Goal: Task Accomplishment & Management: Manage account settings

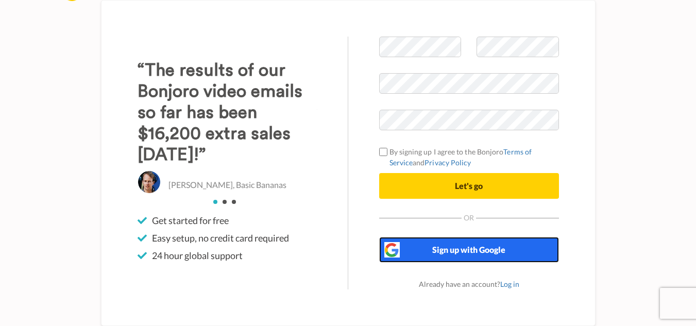
click at [458, 251] on span "Sign up with Google" at bounding box center [468, 250] width 73 height 10
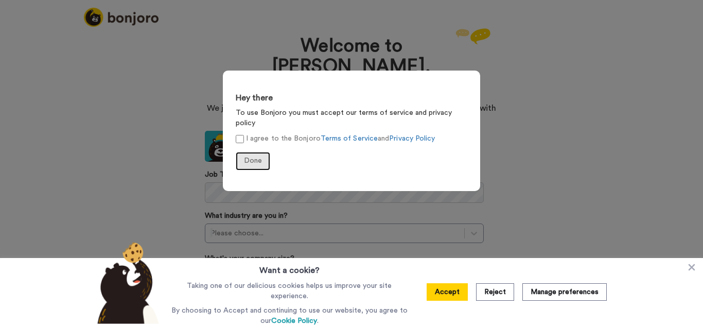
click at [253, 157] on span "Done" at bounding box center [253, 160] width 18 height 7
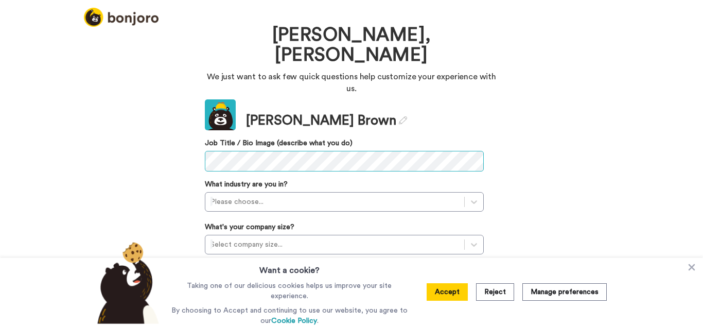
scroll to position [74, 0]
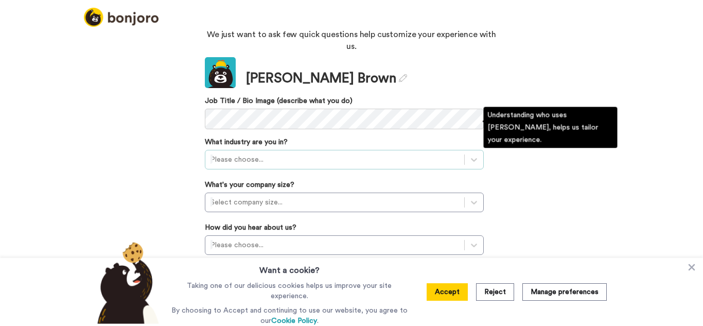
click at [297, 153] on div at bounding box center [335, 159] width 249 height 12
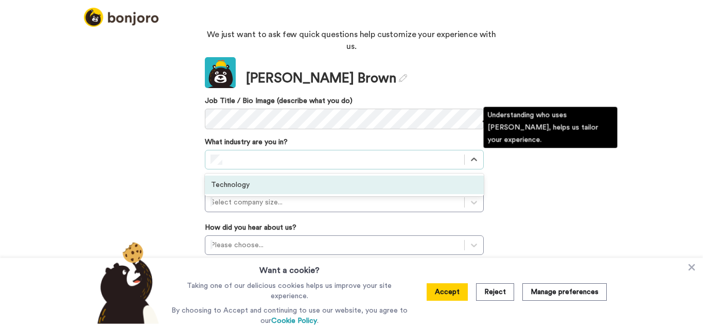
click at [307, 176] on div "Technology" at bounding box center [344, 185] width 279 height 19
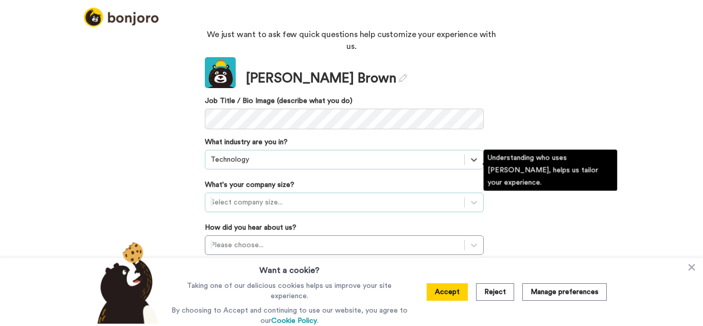
click at [340, 196] on div at bounding box center [335, 202] width 249 height 12
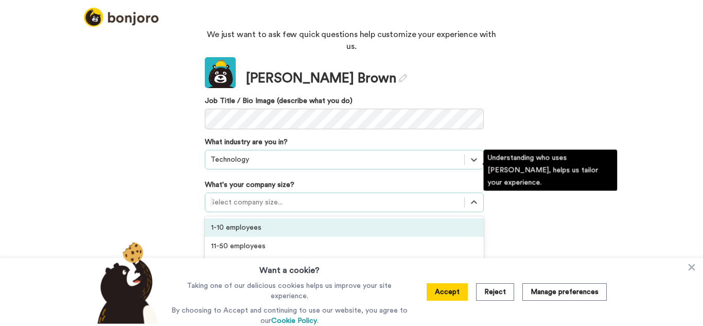
click at [334, 218] on div "1-10 employees" at bounding box center [344, 227] width 279 height 19
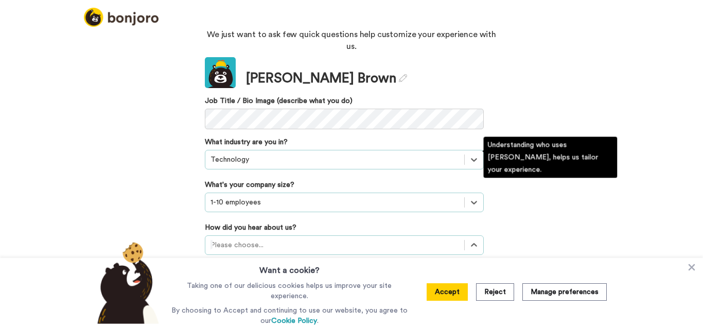
click at [284, 235] on div "option Recommended by a friend focused, 3 of 20. 20 results available. Use Up a…" at bounding box center [344, 245] width 279 height 20
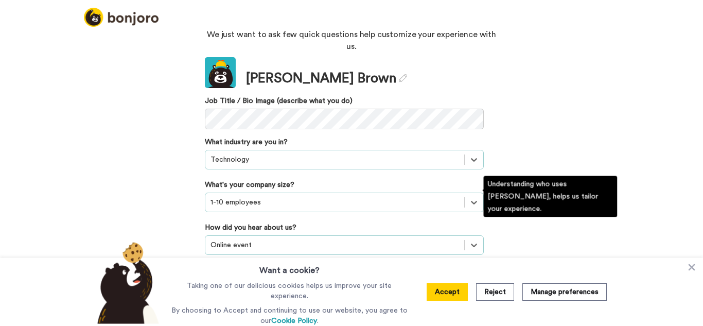
scroll to position [133, 0]
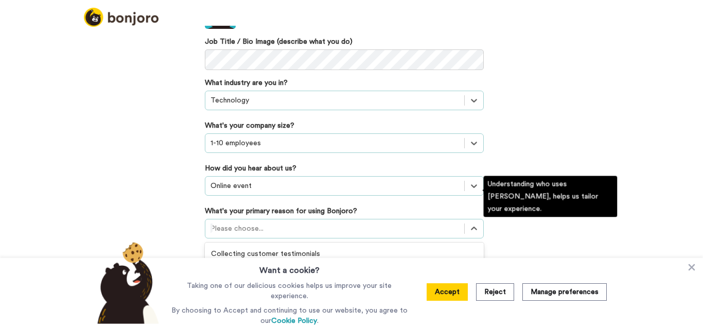
click at [362, 238] on div "option Converting leads focused, 3 of 6. 6 results available. Use Up and Down t…" at bounding box center [344, 229] width 279 height 20
click at [340, 263] on div "Onboarding new customers" at bounding box center [344, 272] width 279 height 19
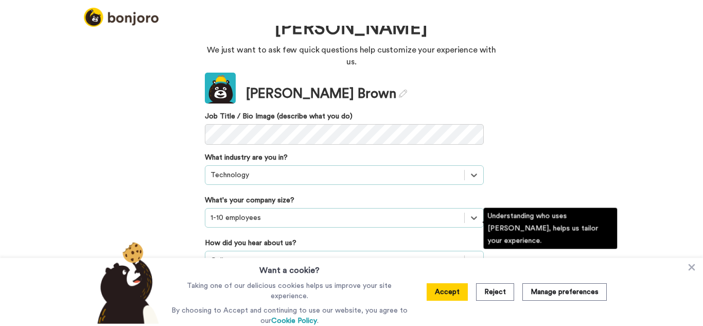
click at [454, 251] on div "option Online event, selected. Select is focused ,type to refine list, press Do…" at bounding box center [344, 261] width 279 height 20
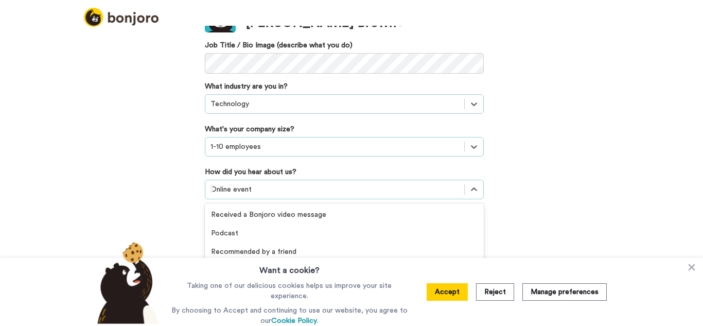
scroll to position [132, 0]
click at [529, 225] on div "Welcome to Bonjoro, Gilbert We just want to ask few quick questions help custom…" at bounding box center [351, 176] width 703 height 300
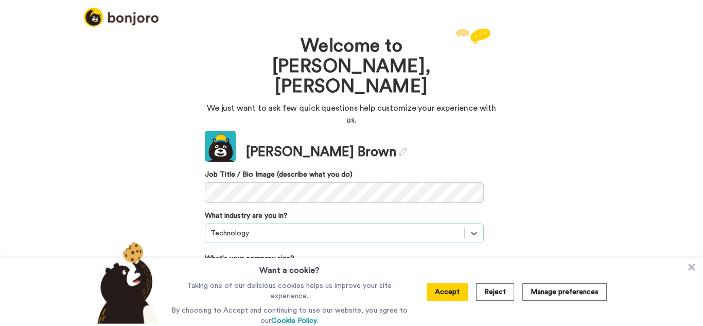
scroll to position [58, 0]
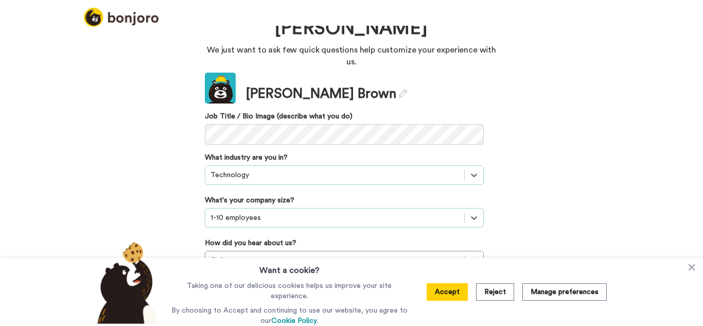
click at [426, 294] on div "Accept Reject Manage preferences" at bounding box center [517, 292] width 197 height 68
click at [449, 294] on button "Accept" at bounding box center [447, 292] width 41 height 18
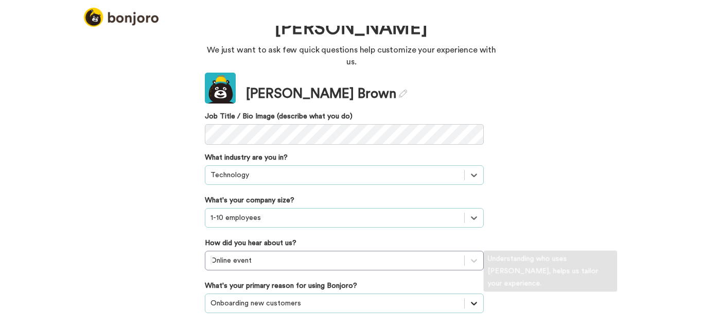
scroll to position [133, 0]
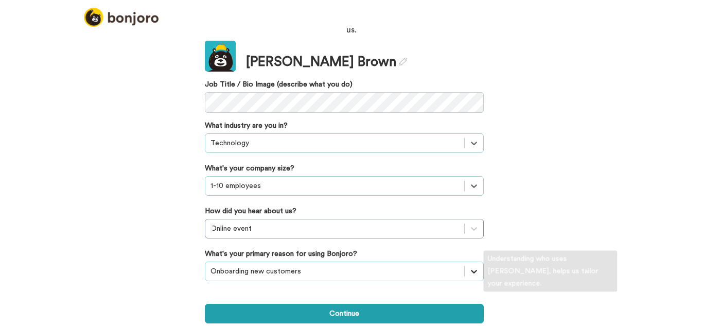
click at [477, 271] on div "option Onboarding new customers, selected. Select is focused ,type to refine li…" at bounding box center [344, 272] width 279 height 20
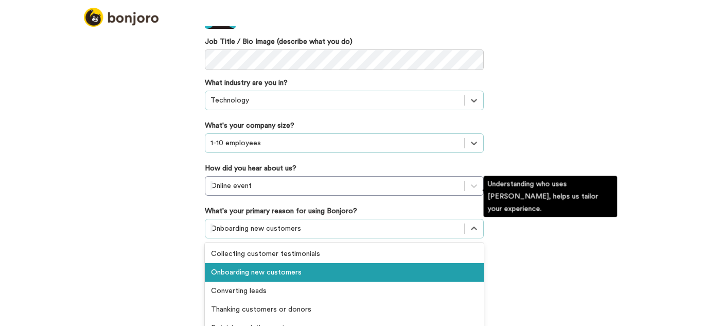
click at [350, 263] on div "Onboarding new customers" at bounding box center [344, 272] width 279 height 19
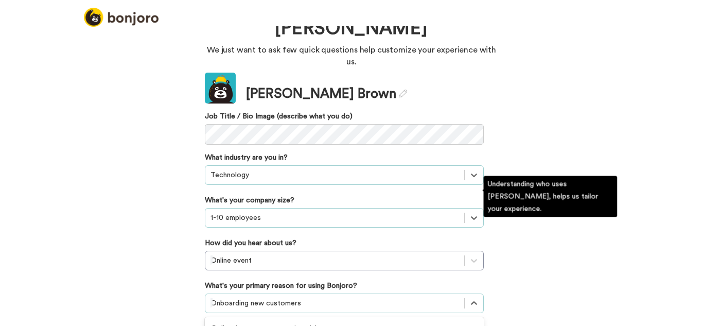
click at [363, 294] on div "option Onboarding new customers, selected. option Converting leads focused, 3 o…" at bounding box center [344, 304] width 279 height 20
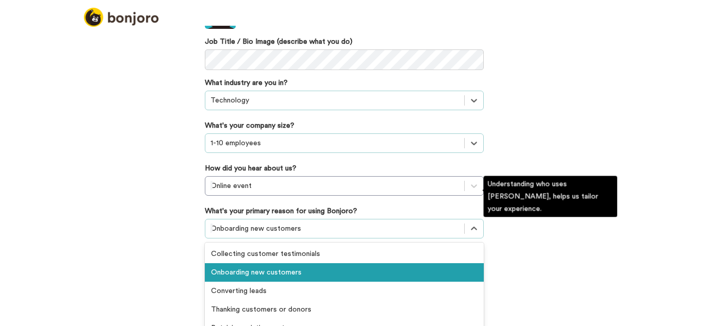
click at [359, 263] on div "Onboarding new customers" at bounding box center [344, 272] width 279 height 19
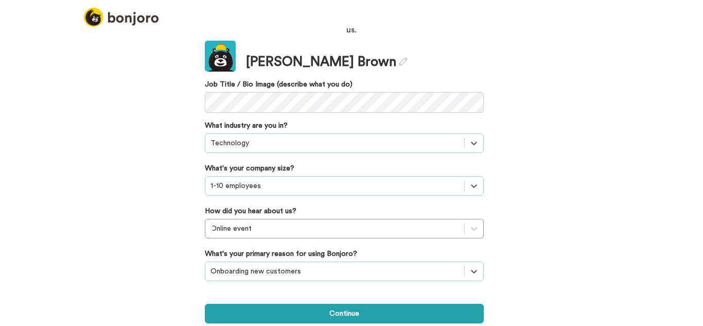
scroll to position [58, 0]
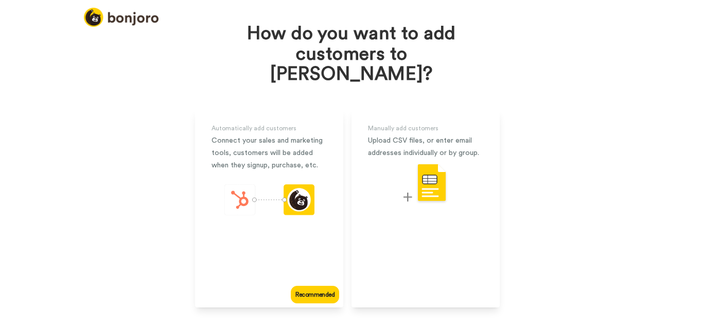
scroll to position [52, 0]
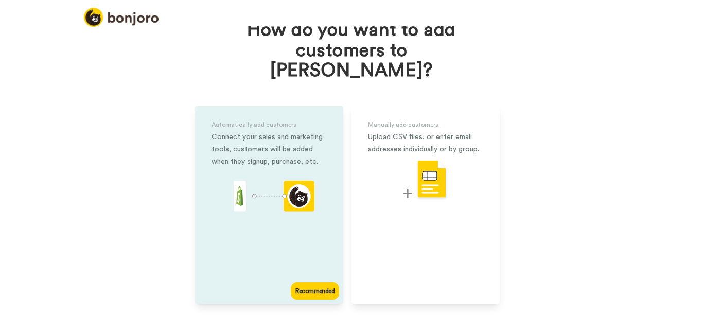
click at [244, 218] on div "Automatically add customers Connect your sales and marketing tools, customers w…" at bounding box center [269, 205] width 148 height 198
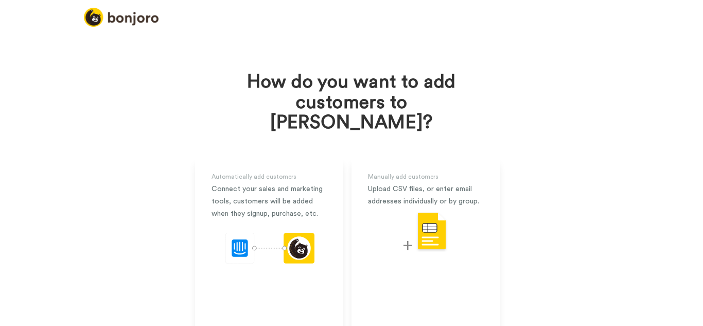
scroll to position [63, 0]
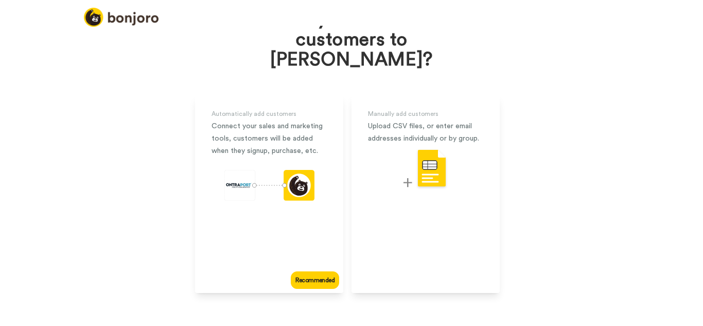
scroll to position [47, 0]
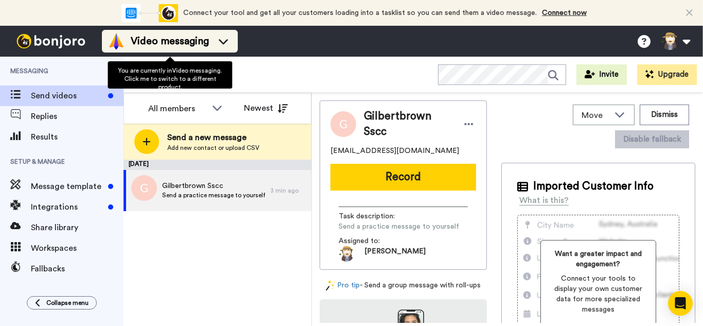
click at [221, 42] on icon at bounding box center [223, 41] width 16 height 10
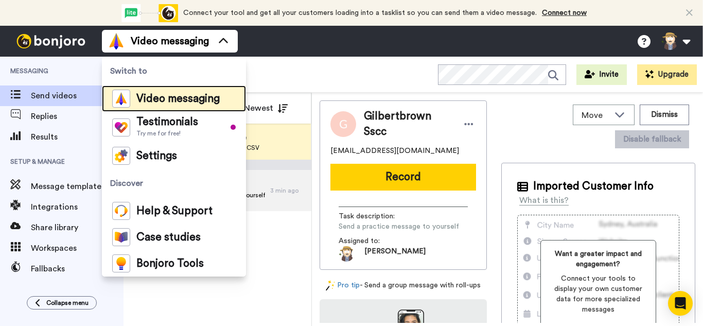
click at [199, 96] on span "Video messaging" at bounding box center [177, 99] width 83 height 10
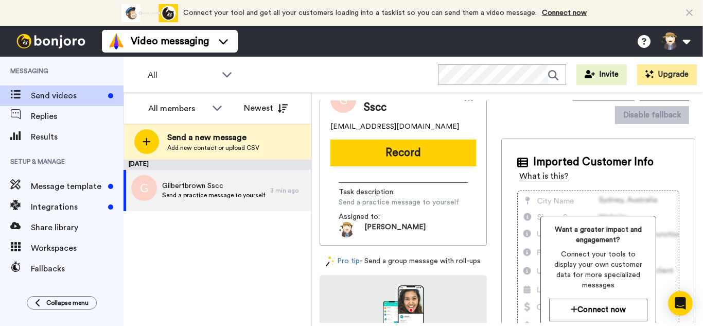
scroll to position [15, 0]
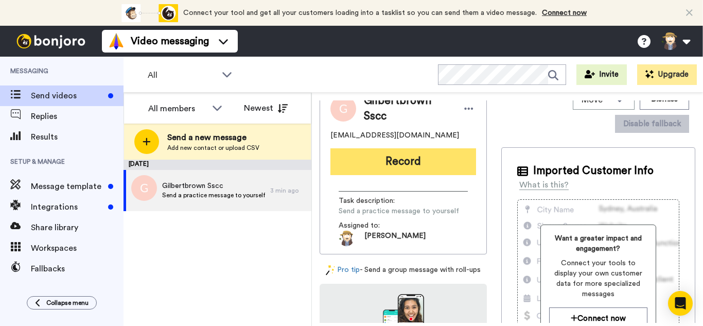
click at [433, 169] on button "Record" at bounding box center [404, 161] width 146 height 27
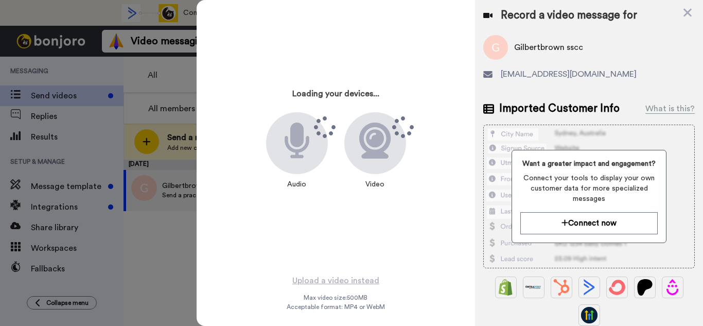
click at [498, 158] on div "Want a greater impact and engagement? Connect your tools to display your own cu…" at bounding box center [590, 197] width 212 height 144
drag, startPoint x: 693, startPoint y: 13, endPoint x: 687, endPoint y: 14, distance: 6.9
click at [692, 13] on div "Loading your devices... Audio Video Upload a video instead Max video size: 500 …" at bounding box center [450, 163] width 507 height 326
click at [687, 14] on icon at bounding box center [688, 13] width 8 height 8
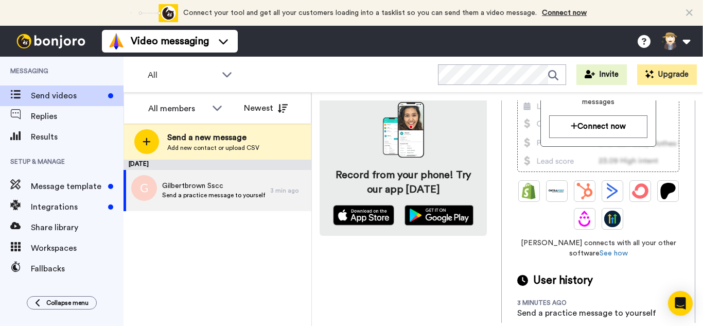
scroll to position [0, 0]
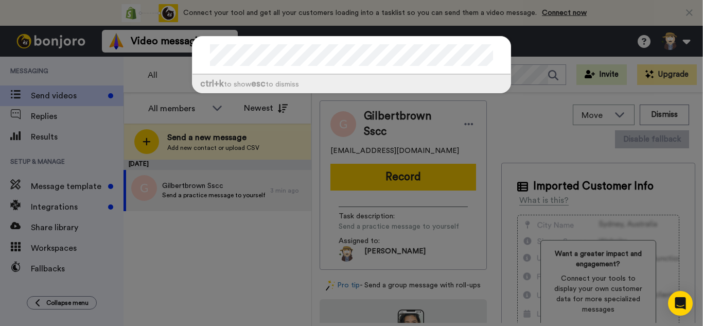
click at [516, 122] on div "ctrl +k to show esc to dismiss" at bounding box center [351, 163] width 703 height 326
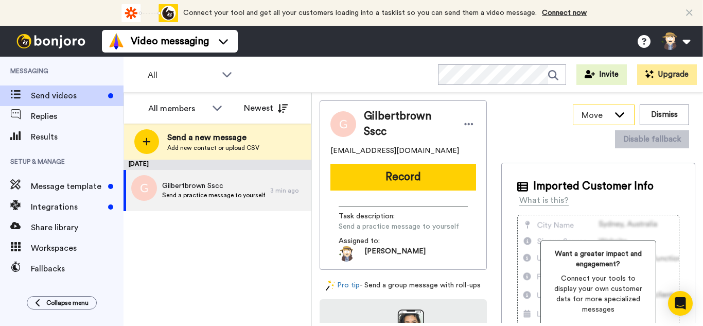
click at [615, 116] on icon at bounding box center [619, 114] width 9 height 5
click at [523, 129] on div "Move WORKSPACES View all Default Task List + Add a new workspace Dismiss Disabl…" at bounding box center [599, 126] width 194 height 52
click at [681, 46] on button at bounding box center [675, 41] width 39 height 23
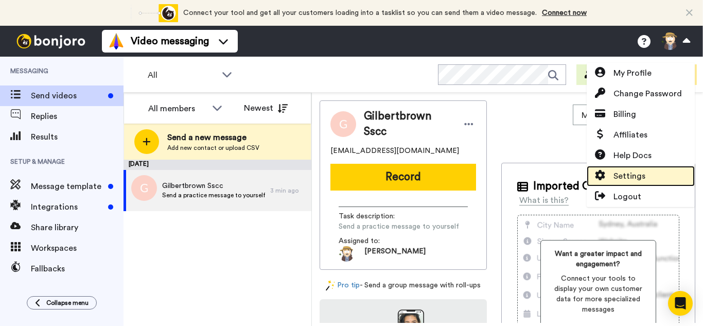
click at [639, 173] on span "Settings" at bounding box center [630, 176] width 32 height 12
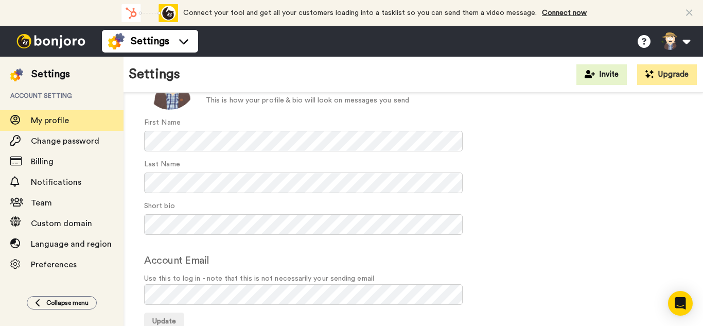
scroll to position [99, 0]
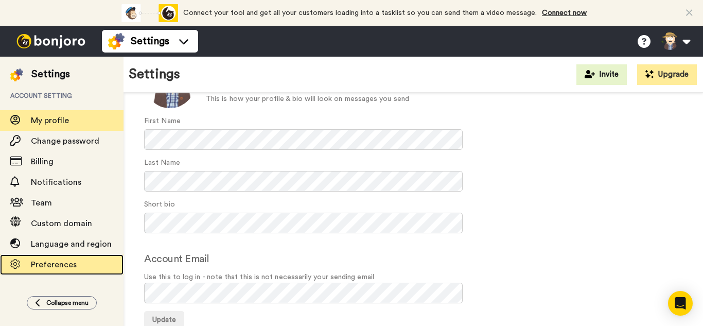
click at [77, 268] on span "Preferences" at bounding box center [77, 265] width 93 height 12
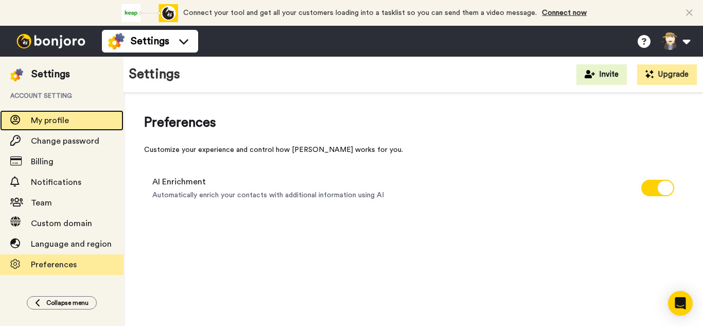
click at [62, 118] on span "My profile" at bounding box center [50, 120] width 38 height 8
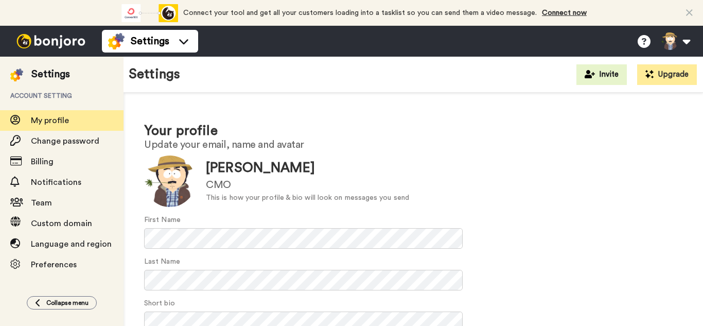
scroll to position [99, 0]
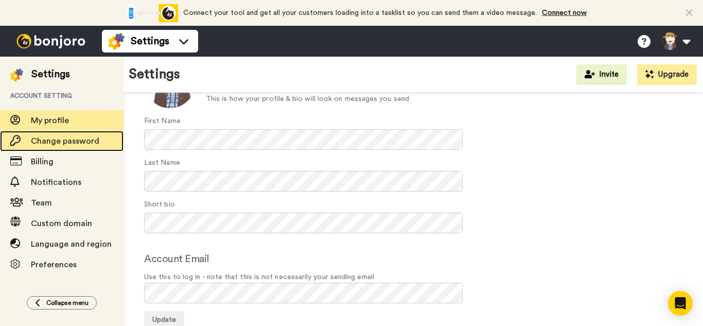
click at [65, 148] on div "Change password" at bounding box center [62, 141] width 124 height 21
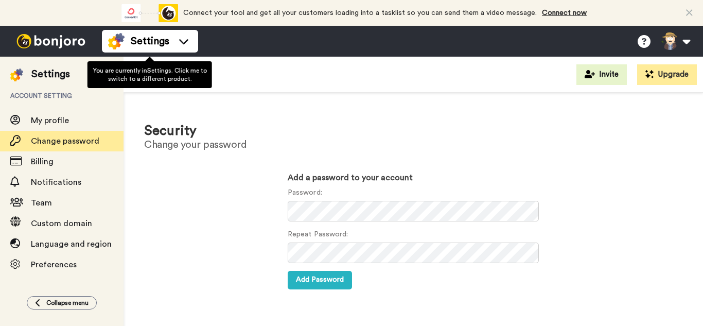
click at [183, 42] on icon at bounding box center [184, 41] width 16 height 10
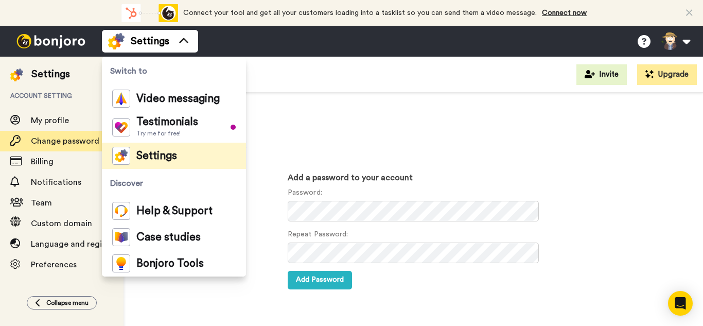
click at [183, 42] on icon at bounding box center [184, 41] width 16 height 10
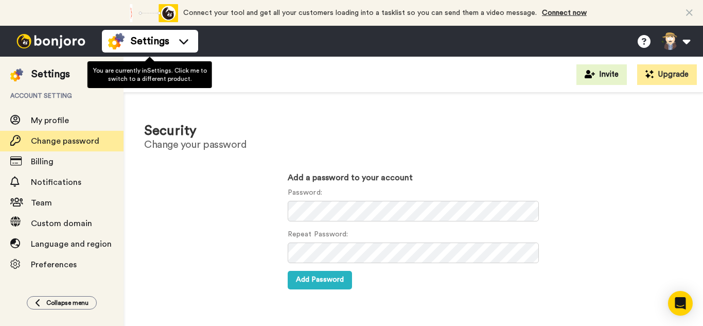
click at [183, 42] on icon at bounding box center [184, 41] width 16 height 10
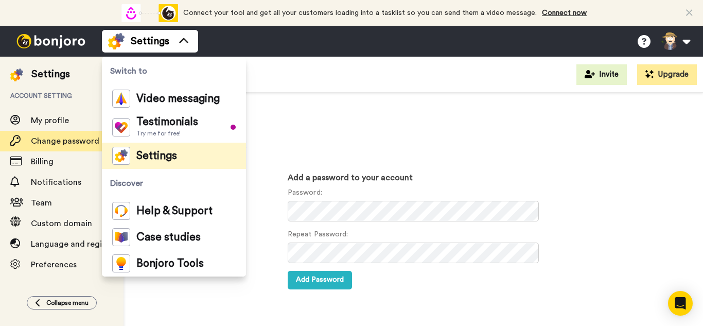
click at [183, 42] on icon at bounding box center [184, 41] width 16 height 10
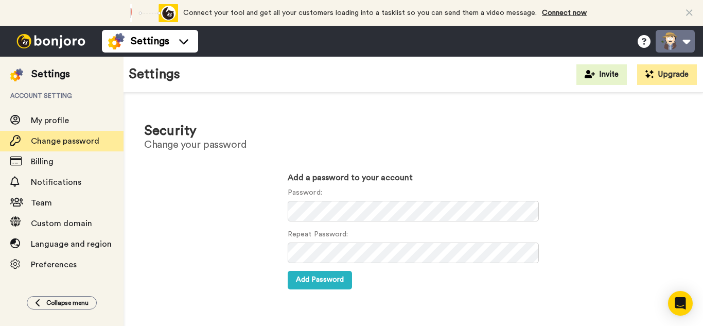
click at [674, 41] on button at bounding box center [675, 41] width 39 height 23
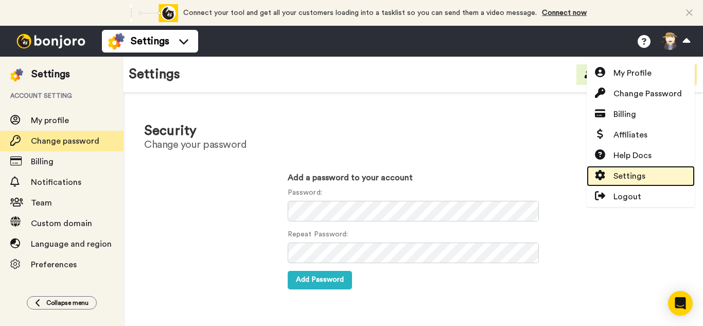
click at [635, 173] on span "Settings" at bounding box center [630, 176] width 32 height 12
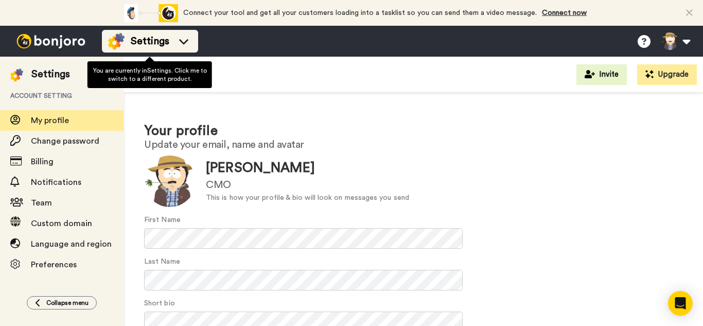
click at [179, 50] on li "Settings" at bounding box center [150, 41] width 96 height 23
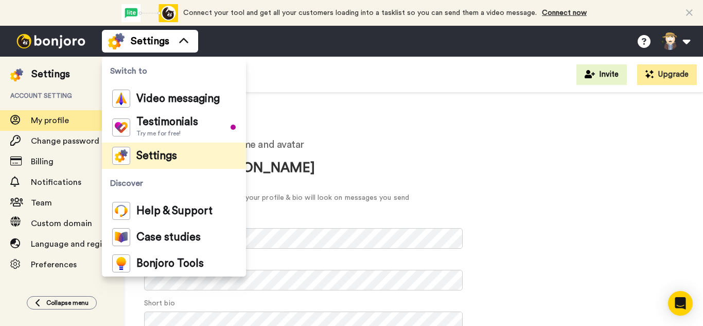
click at [510, 131] on h1 "Your profile" at bounding box center [413, 131] width 539 height 15
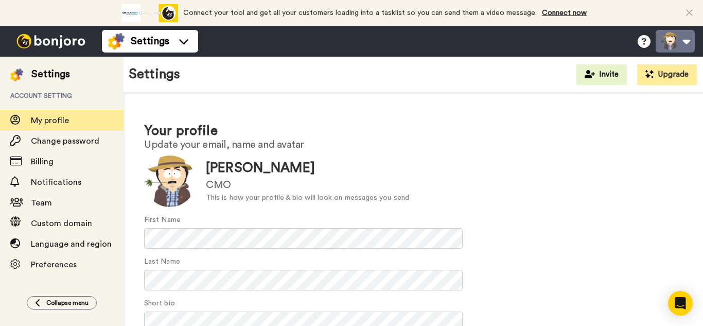
click at [665, 52] on button at bounding box center [675, 41] width 39 height 23
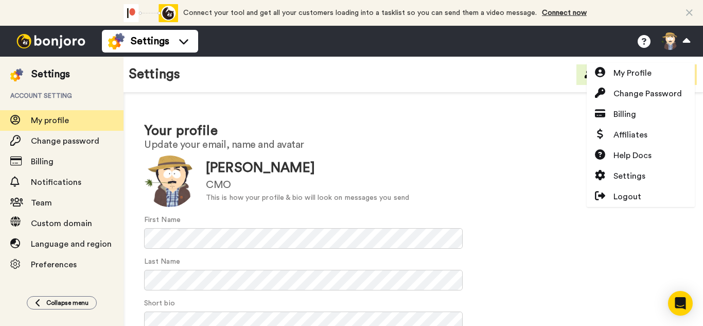
click at [431, 157] on div "Update [PERSON_NAME] CMO This is how your profile & bio will look on messages y…" at bounding box center [413, 182] width 539 height 52
